Goal: Transaction & Acquisition: Purchase product/service

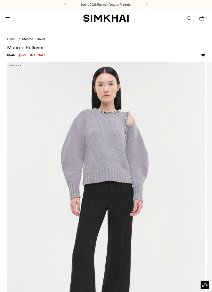
scroll to position [217, 0]
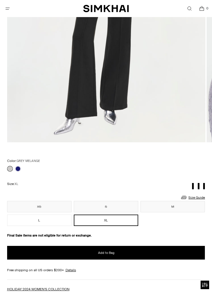
click at [121, 204] on button "S" at bounding box center [106, 206] width 64 height 11
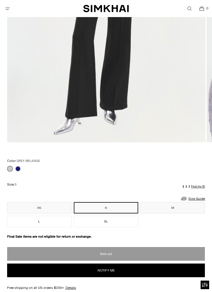
click at [123, 252] on div "Sold out Notify me Add to Wishlist" at bounding box center [106, 262] width 198 height 30
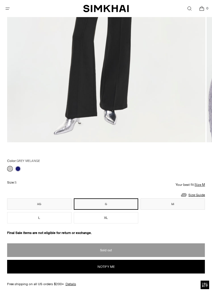
click at [122, 247] on div "Sold out Notify me Add to Wishlist" at bounding box center [106, 258] width 198 height 30
click at [121, 247] on div "Sold out Notify me Add to Wishlist" at bounding box center [106, 258] width 198 height 30
click at [119, 250] on div "Sold out Notify me Add to Wishlist" at bounding box center [106, 258] width 198 height 30
click at [165, 203] on button "M" at bounding box center [172, 203] width 64 height 11
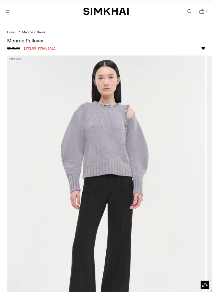
scroll to position [6, 0]
